Goal: Task Accomplishment & Management: Complete application form

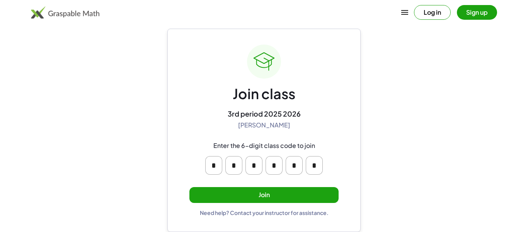
scroll to position [14, 0]
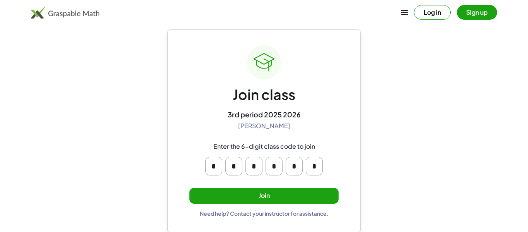
click at [217, 167] on input "*" at bounding box center [213, 166] width 17 height 19
click at [359, 128] on div "Join class 3rd period 2025 2026 Amy Pearce Enter the 6-digit class code to join…" at bounding box center [263, 130] width 193 height 203
click at [270, 200] on button "Join" at bounding box center [264, 196] width 149 height 16
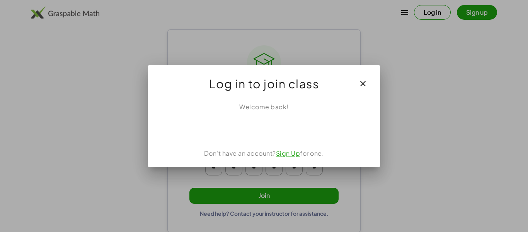
scroll to position [0, 0]
click at [365, 81] on icon "button" at bounding box center [363, 83] width 9 height 9
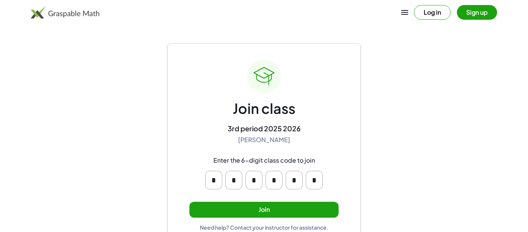
scroll to position [14, 0]
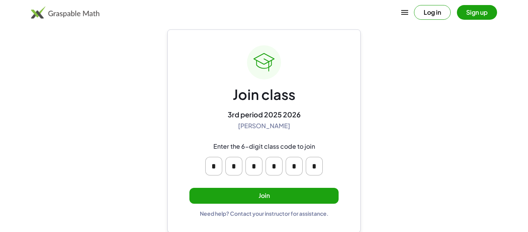
click at [217, 170] on input "*" at bounding box center [213, 166] width 17 height 19
type input "*"
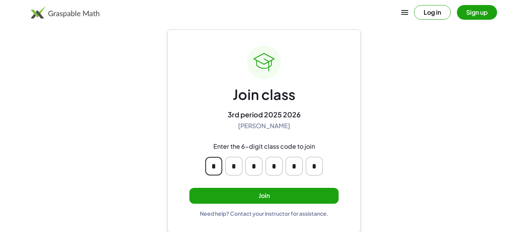
type input "*"
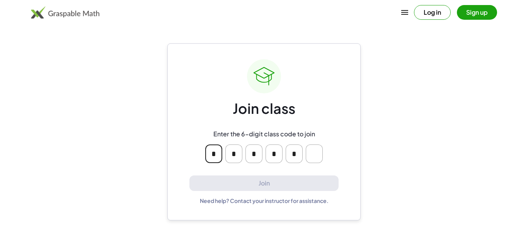
scroll to position [0, 0]
type input "*"
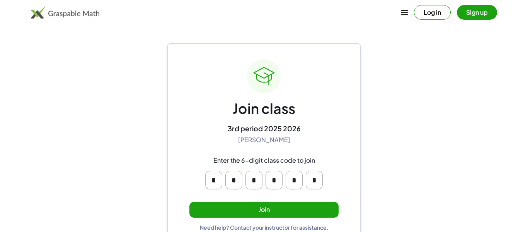
click at [220, 210] on button "Join" at bounding box center [264, 210] width 149 height 16
